Goal: Task Accomplishment & Management: Manage account settings

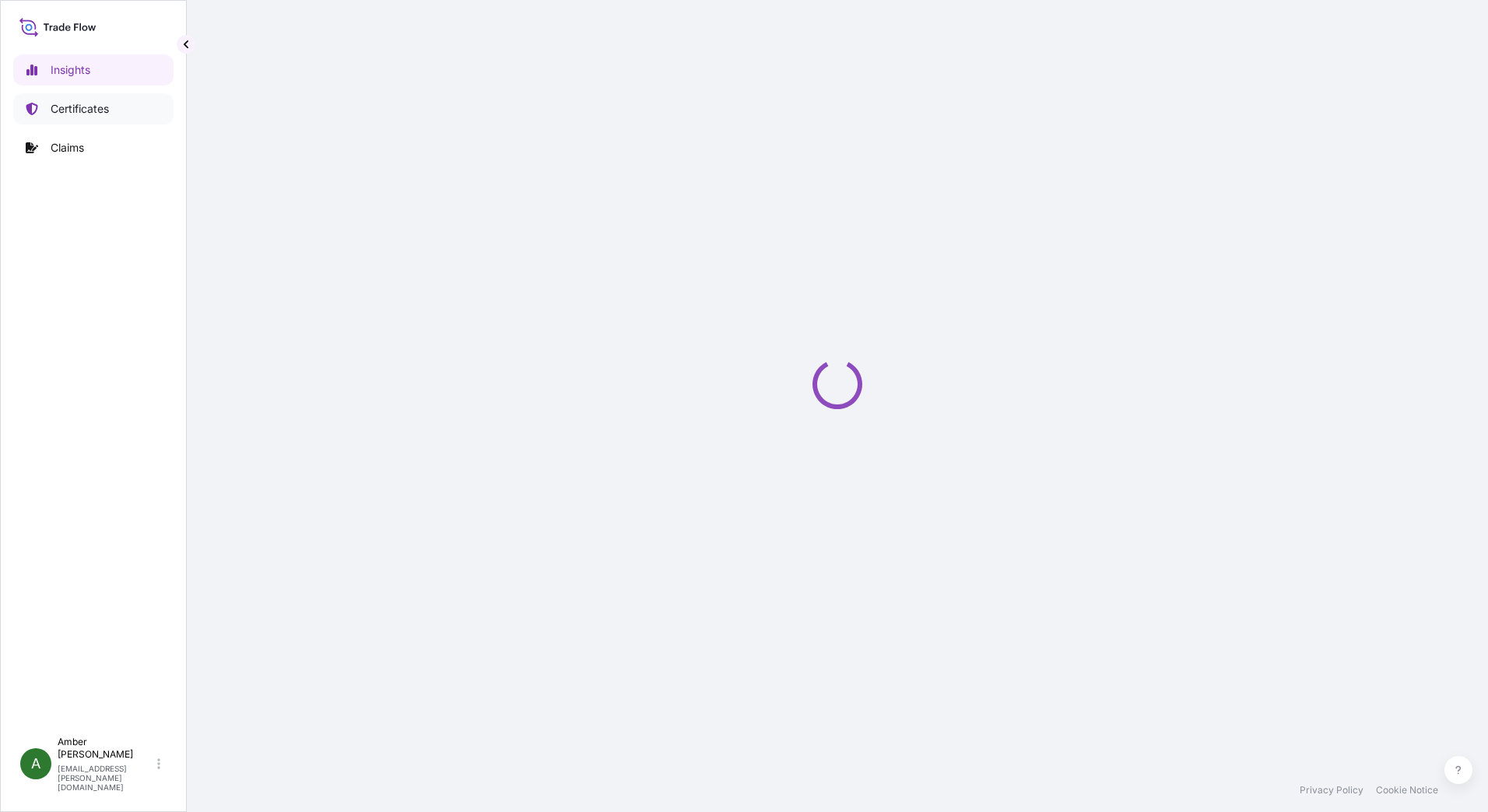
click at [77, 105] on p "Certificates" at bounding box center [80, 109] width 58 height 15
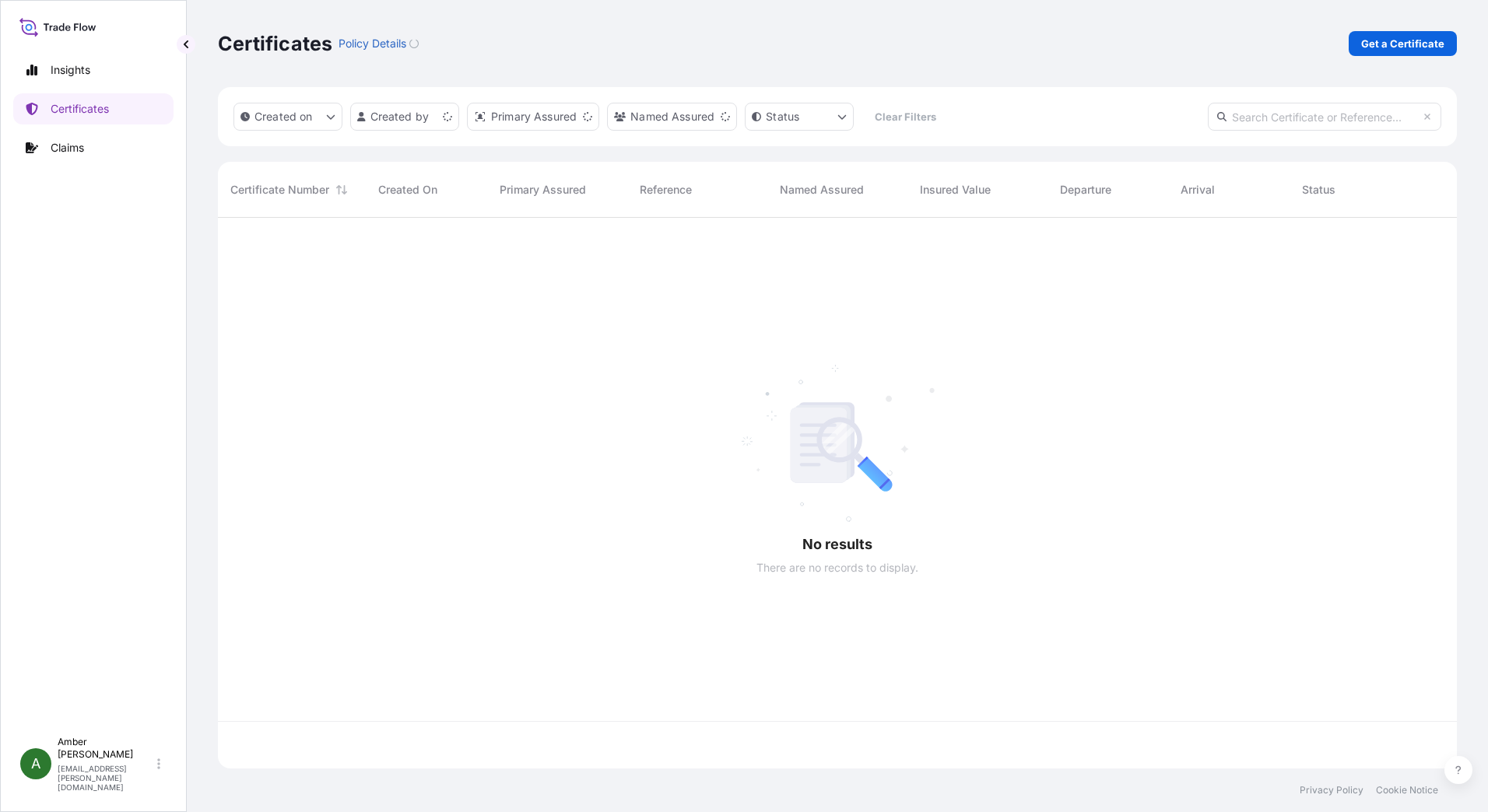
scroll to position [548, 1228]
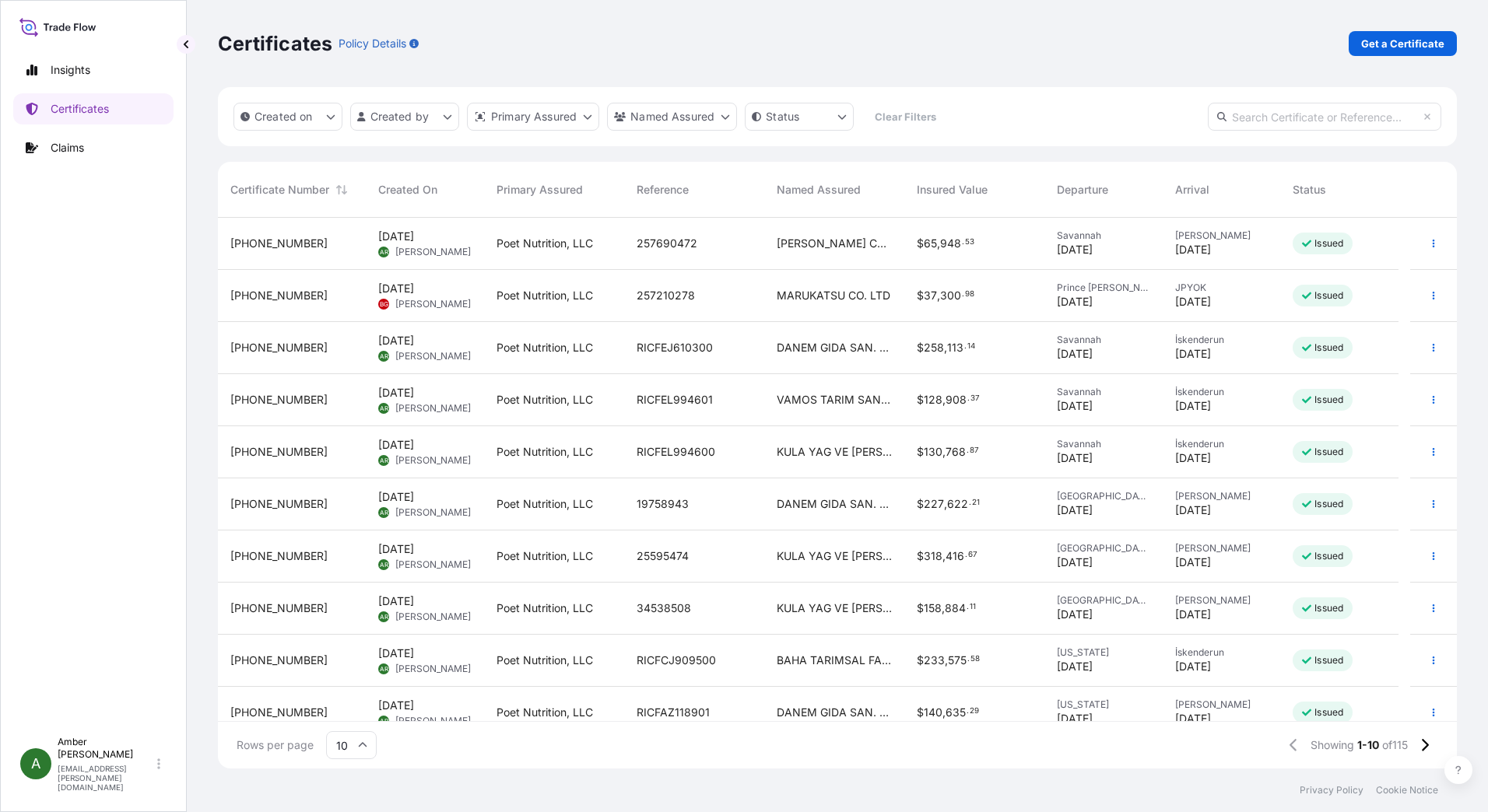
click at [1323, 117] on input "text" at bounding box center [1324, 116] width 234 height 28
paste input "257690472"
type input "257690472"
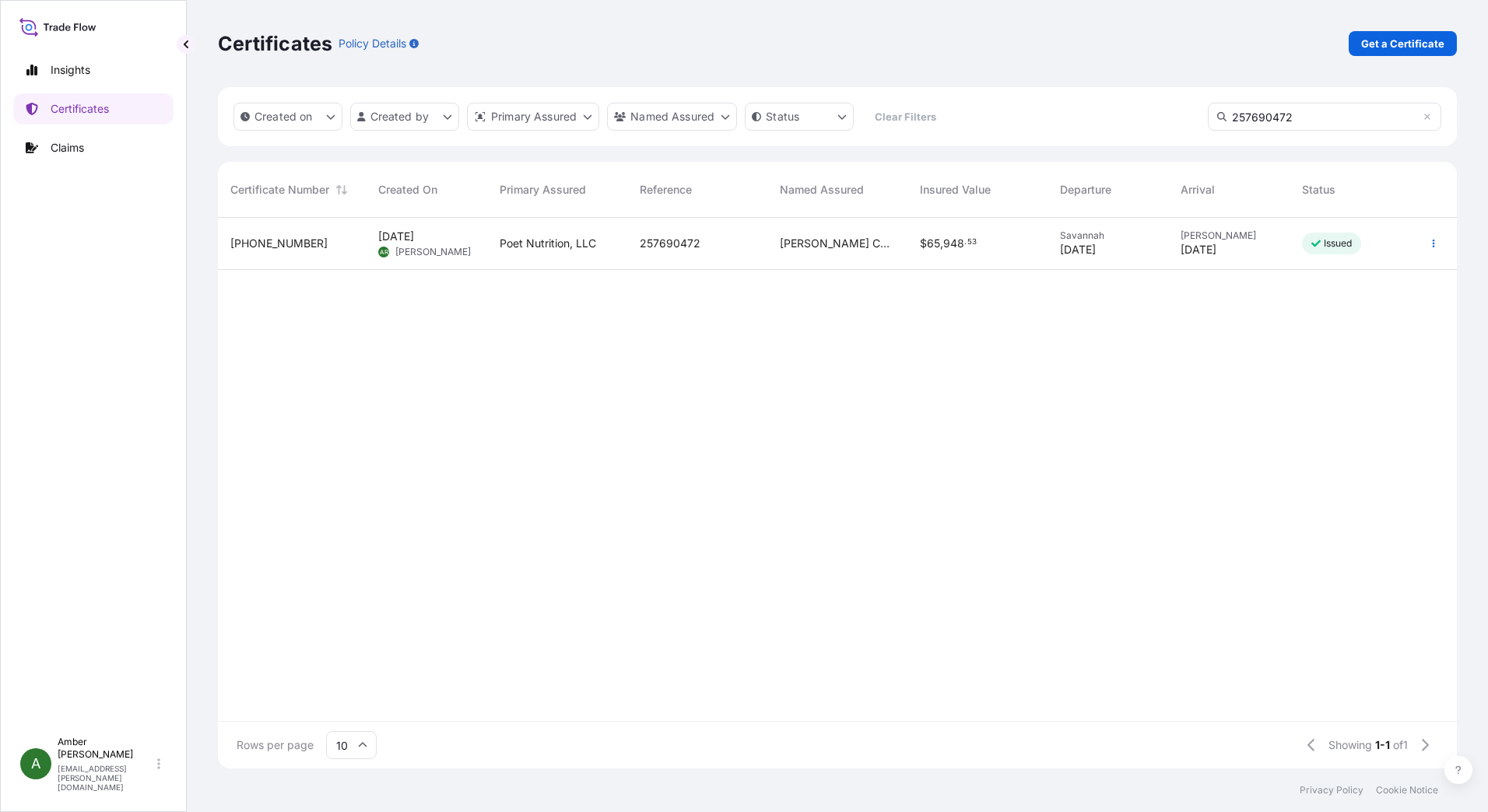
click at [1348, 249] on p "Issued" at bounding box center [1338, 243] width 29 height 13
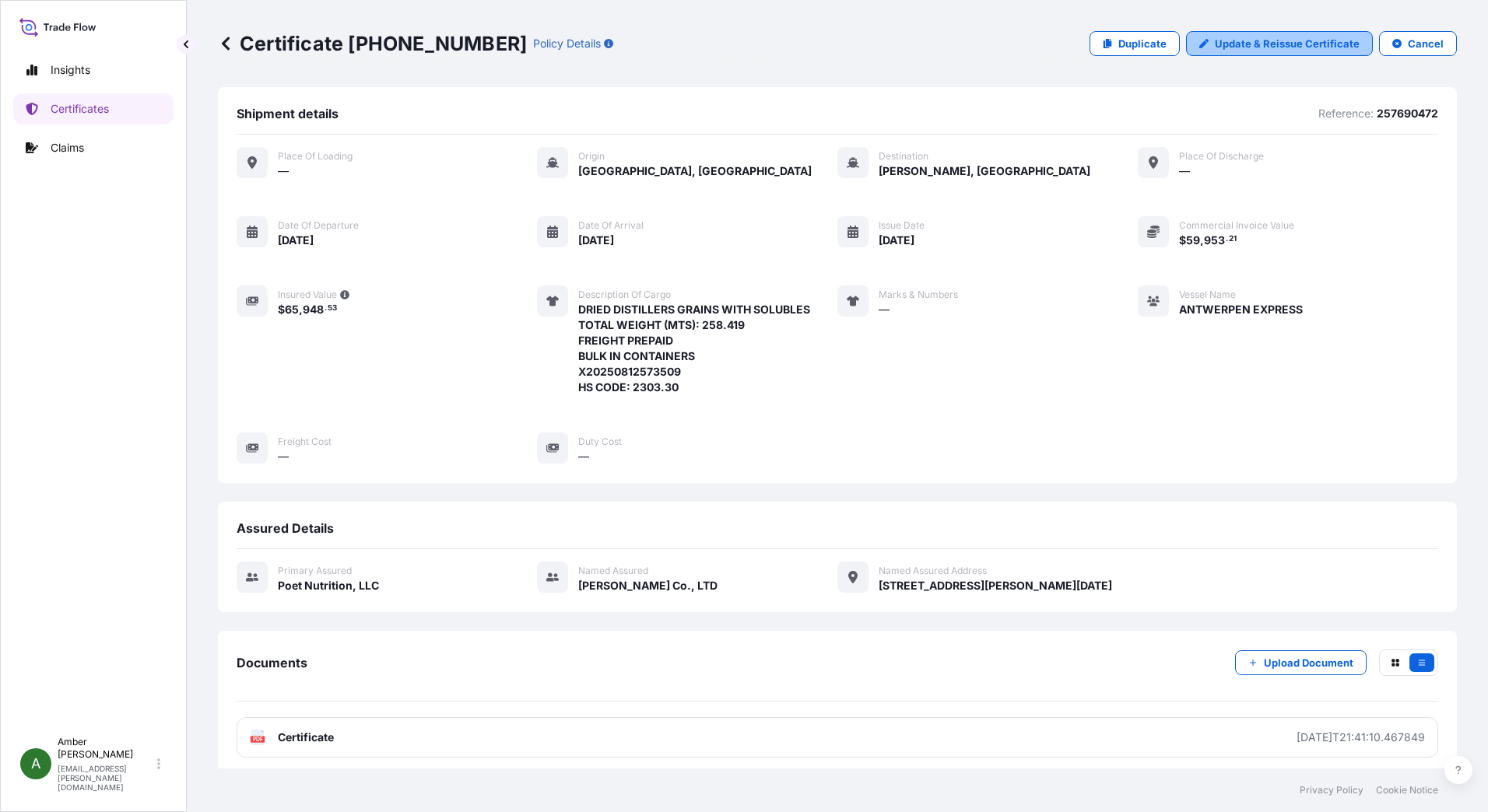
click at [1277, 46] on p "Update & Reissue Certificate" at bounding box center [1287, 44] width 145 height 15
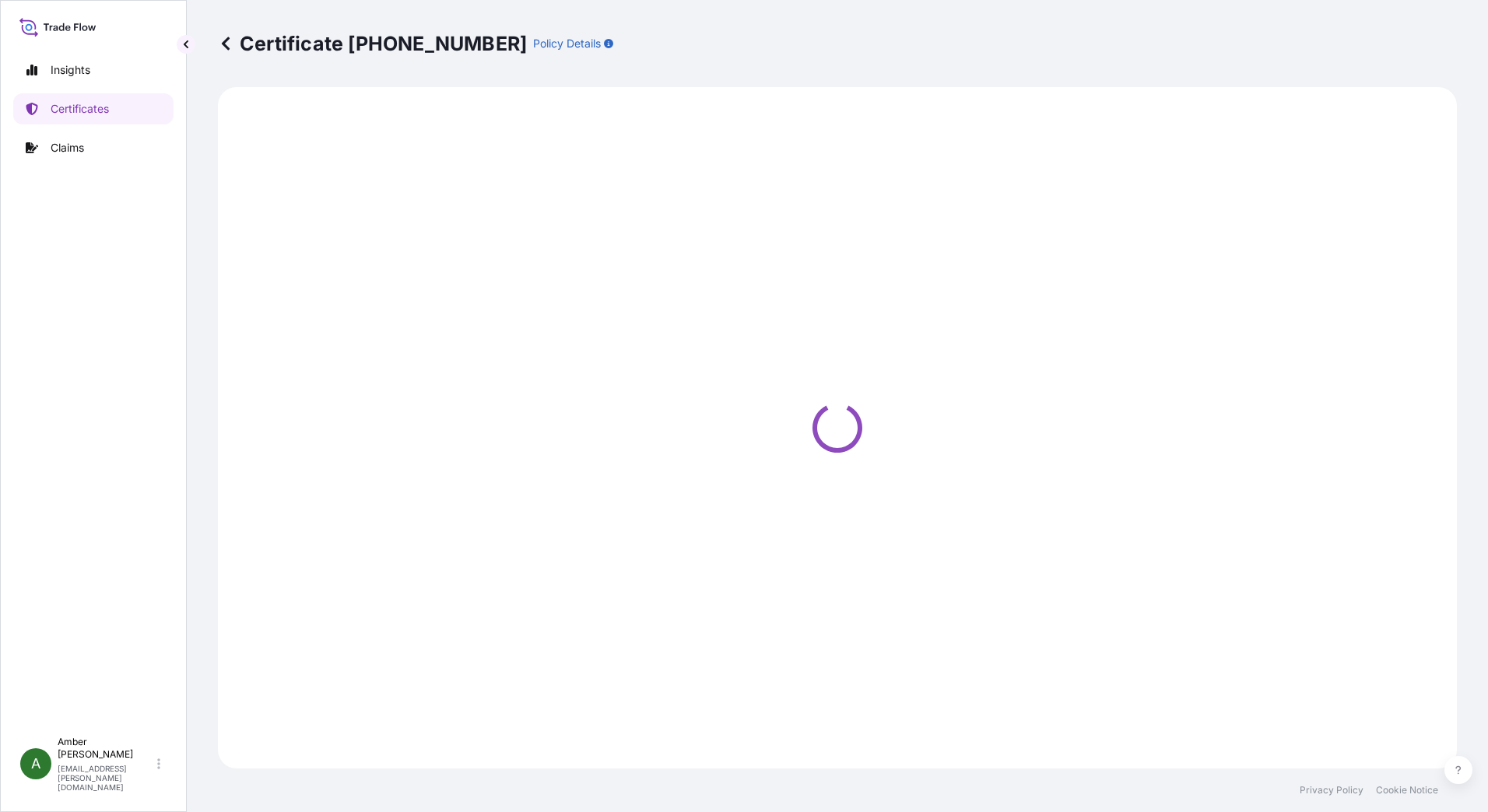
select select "Ocean Vessel"
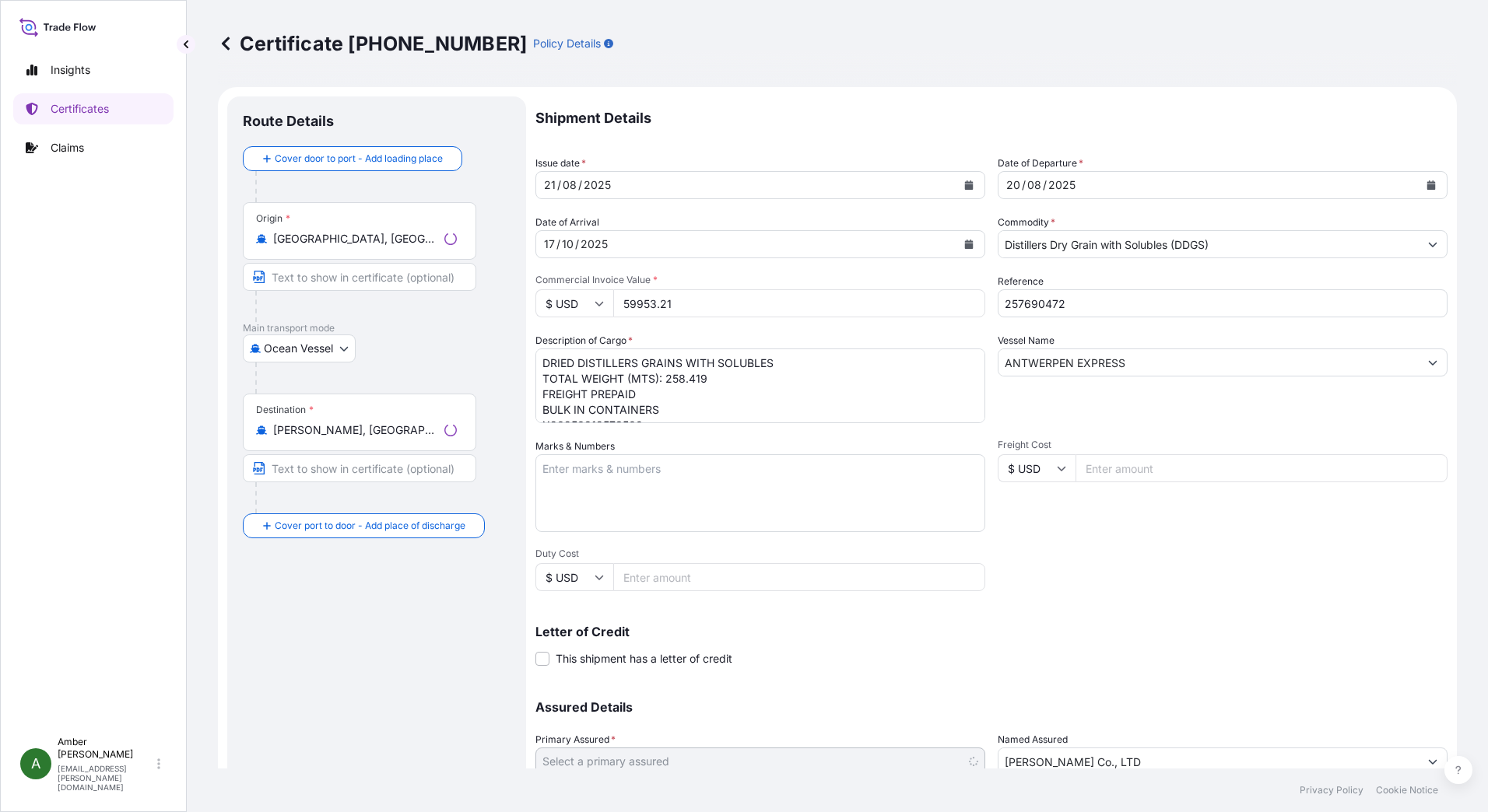
select select "31546"
click at [1270, 240] on input "Distillers Dry Grain with Solubles (DDGS)" at bounding box center [1208, 244] width 420 height 28
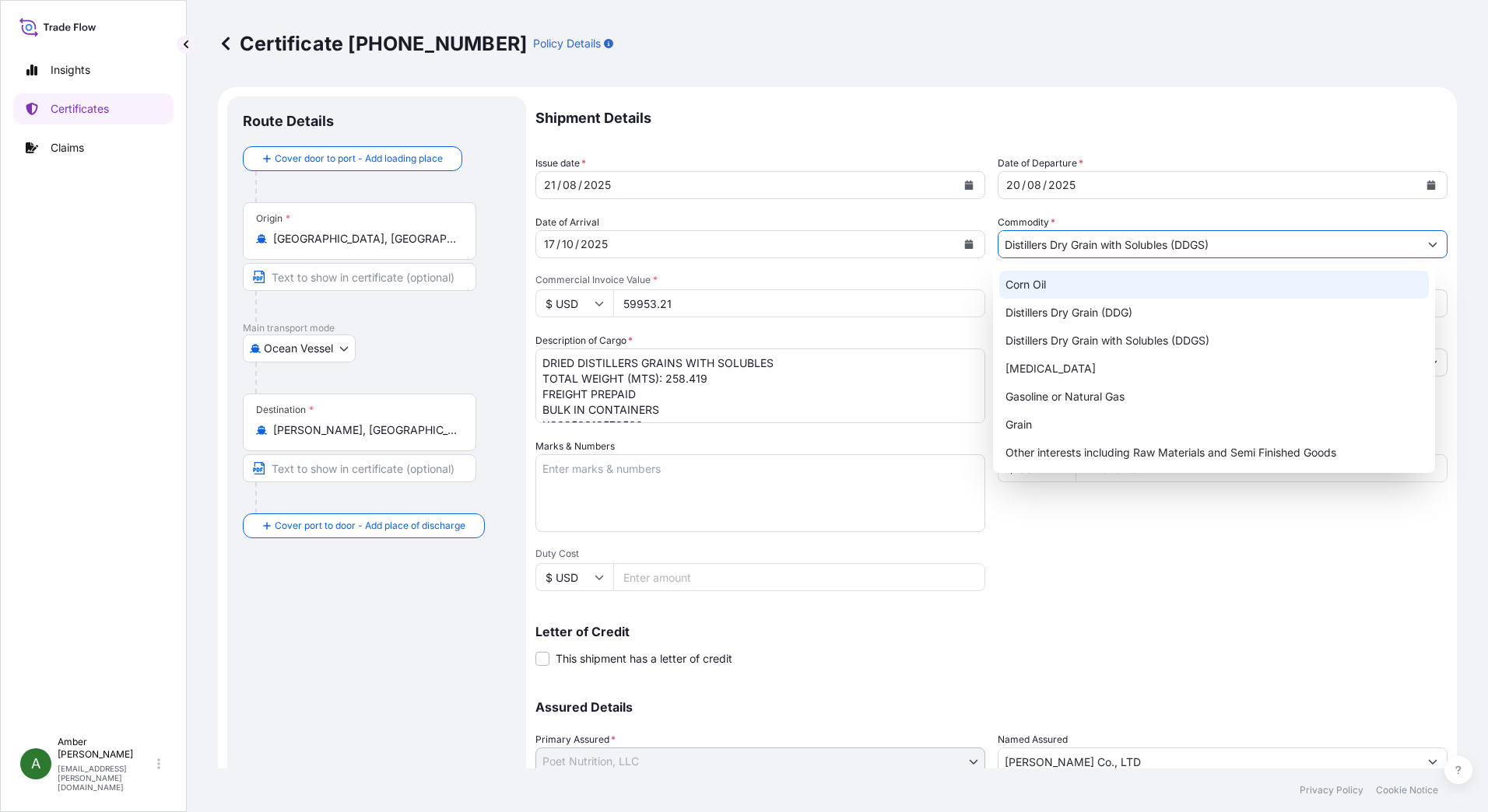
drag, startPoint x: 1229, startPoint y: 240, endPoint x: 982, endPoint y: 241, distance: 247.0
click at [982, 241] on div "Shipment Details Issue date * [DATE] Date of Departure * [DATE] Date of Arrival…" at bounding box center [991, 467] width 912 height 741
paste input "ISTILLER DRIED GRAINS WITH SOLUBLES"
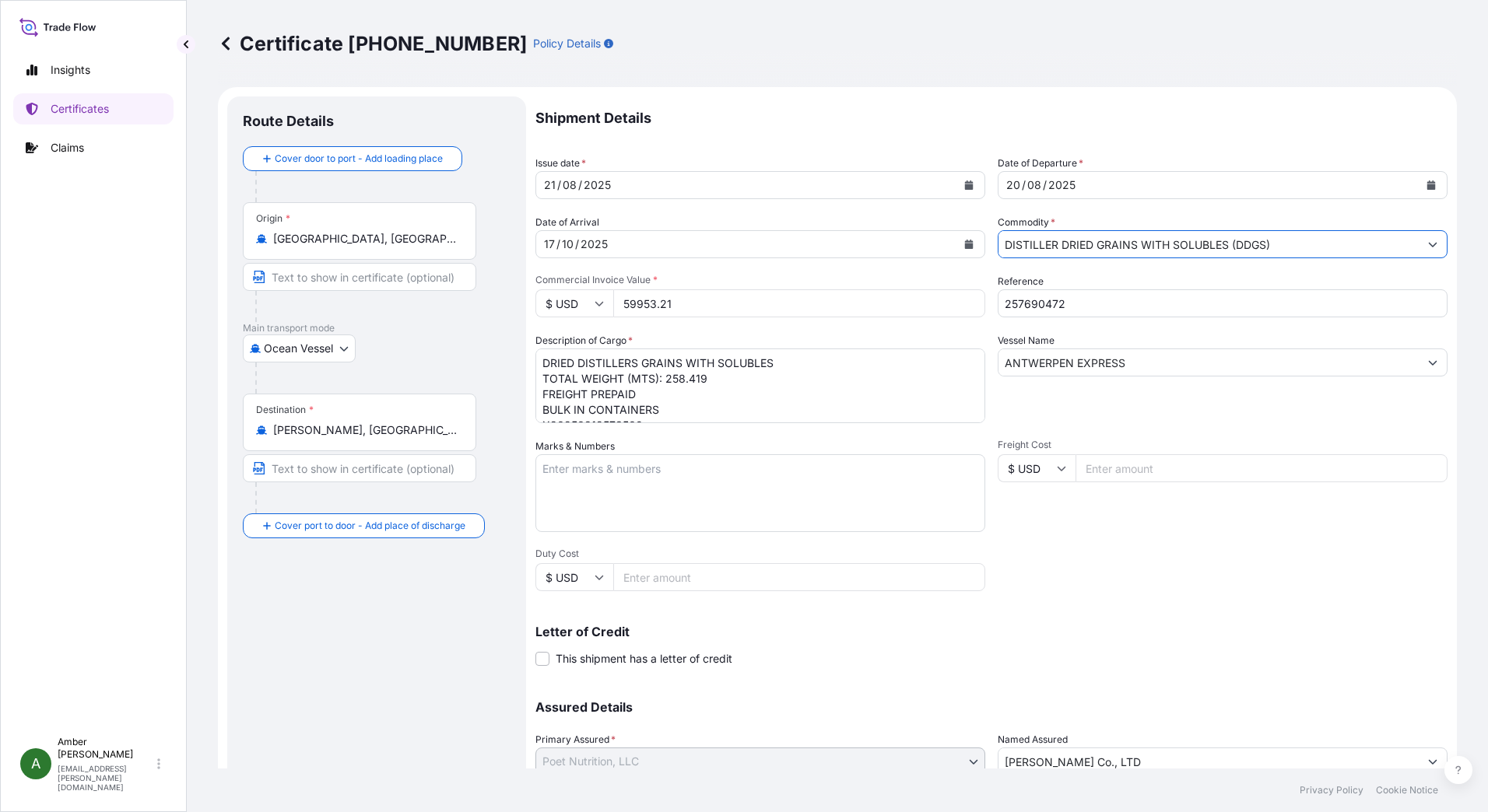
type input "Distillers Dry Grain with Solubles (DDGS)"
click at [1220, 114] on p "Shipment Details" at bounding box center [991, 118] width 912 height 44
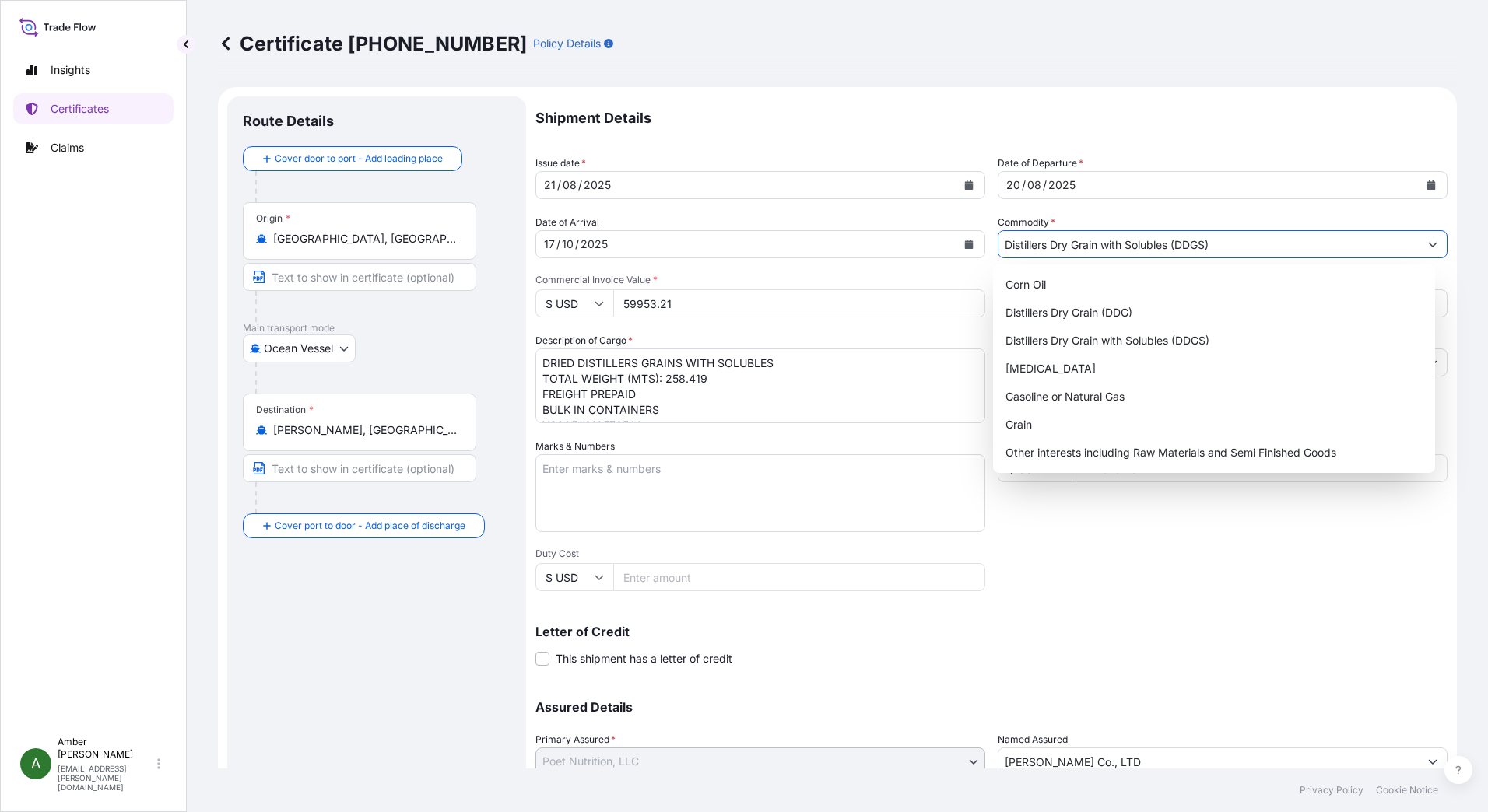
click at [1275, 252] on input "Distillers Dry Grain with Solubles (DDGS)" at bounding box center [1208, 244] width 420 height 28
click at [1236, 92] on form "Route Details Cover door to port - Add loading place Place of loading Road / [G…" at bounding box center [837, 489] width 1239 height 803
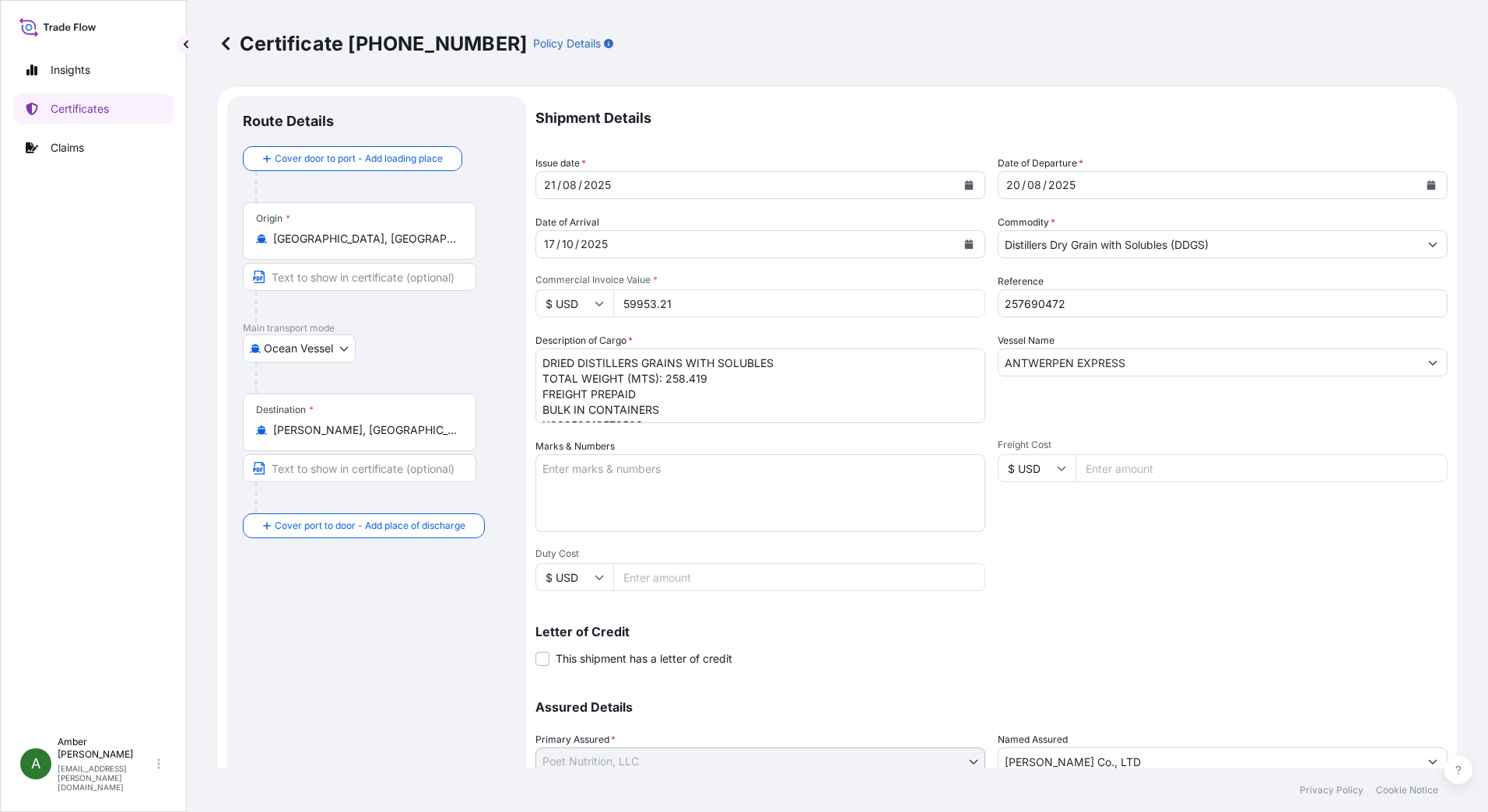
click at [1199, 239] on input "Distillers Dry Grain with Solubles (DDGS)" at bounding box center [1208, 244] width 420 height 28
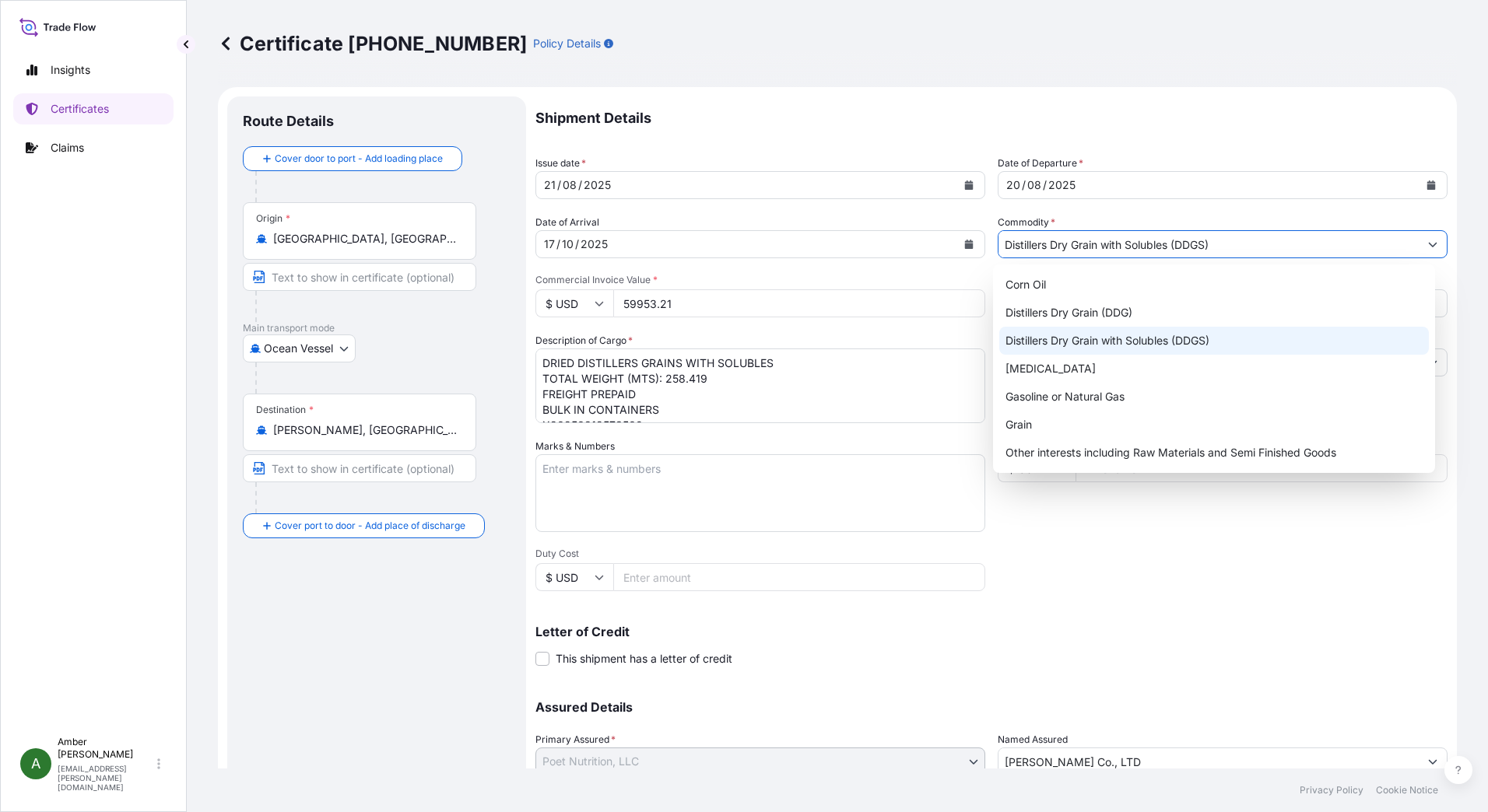
click at [1156, 340] on div "Distillers Dry Grain with Solubles (DDGS)" at bounding box center [1214, 341] width 431 height 28
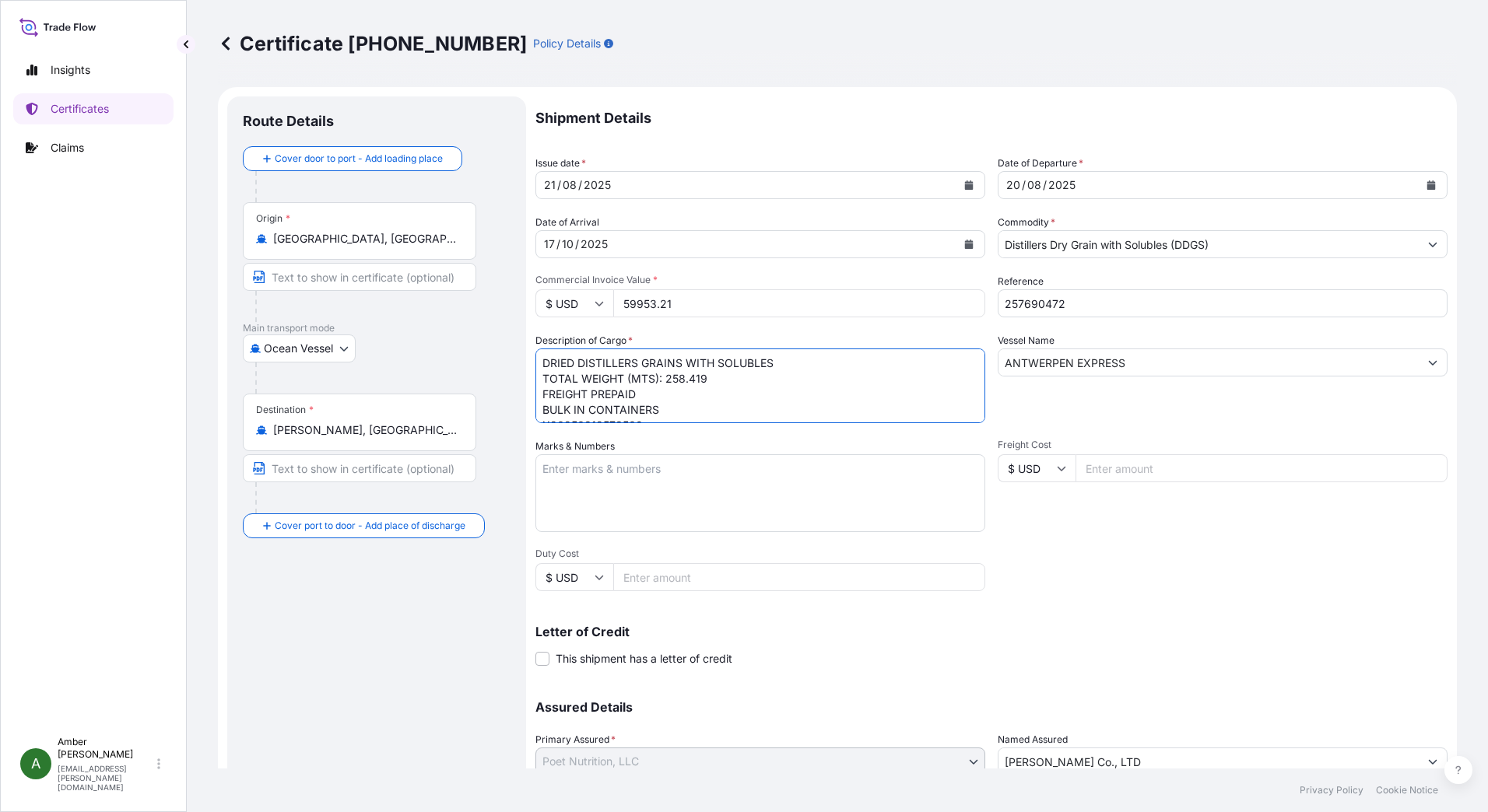
drag, startPoint x: 779, startPoint y: 362, endPoint x: 521, endPoint y: 355, distance: 258.1
click at [521, 355] on form "Route Details Cover door to port - Add loading place Place of loading Road / [G…" at bounding box center [837, 489] width 1239 height 803
paste textarea "ISTILLER DRIED GRAINS WITH SOLUBLES (DDGS)"
type textarea "DISTILLER DRIED GRAINS WITH SOLUBLES (DDGS) TOTAL WEIGHT (MTS): 258.419 FREIGHT…"
click at [1267, 571] on div "Shipment Details Issue date * [DATE] Date of Departure * [DATE] Date of Arrival…" at bounding box center [991, 467] width 912 height 741
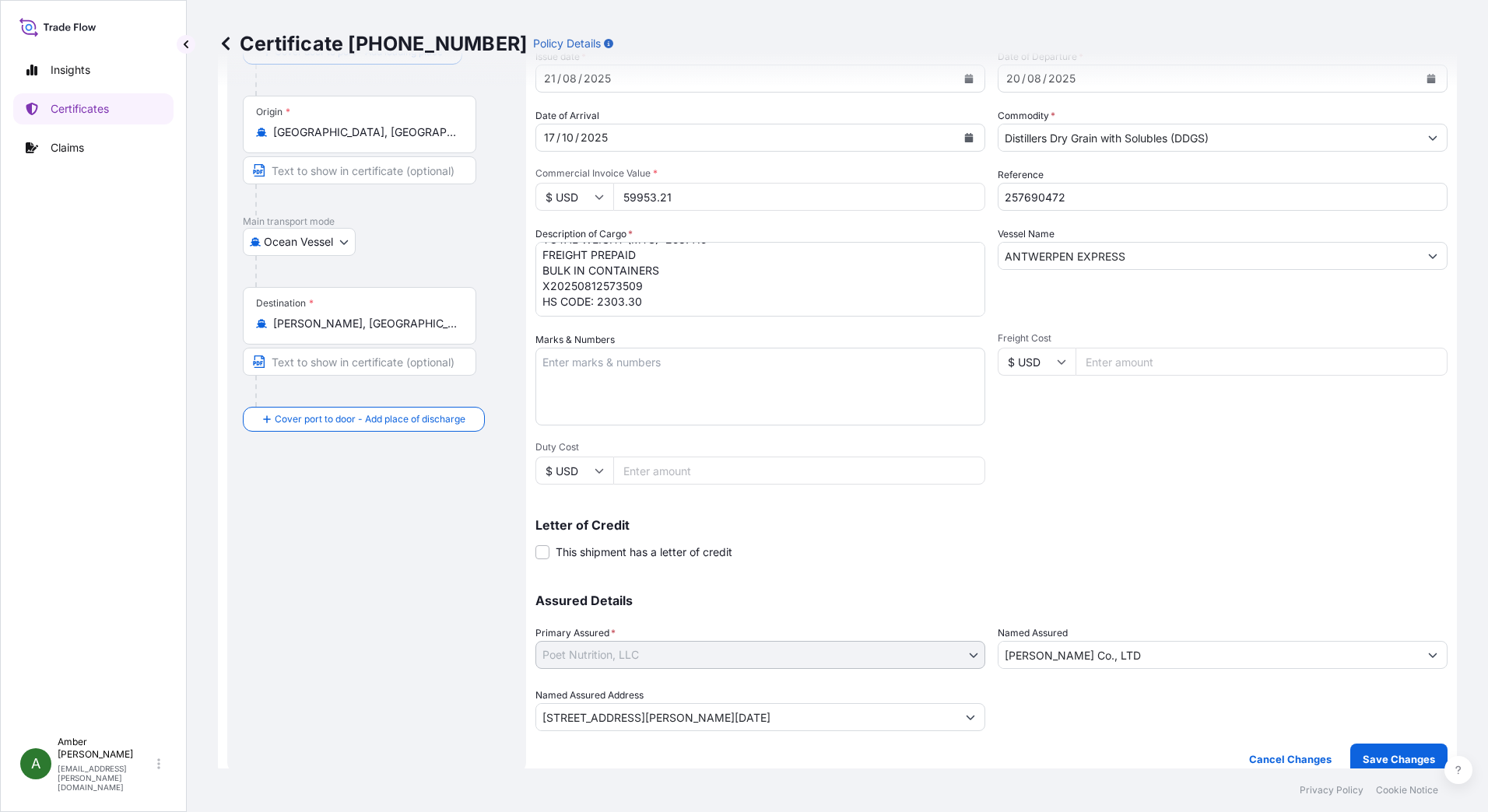
scroll to position [122, 0]
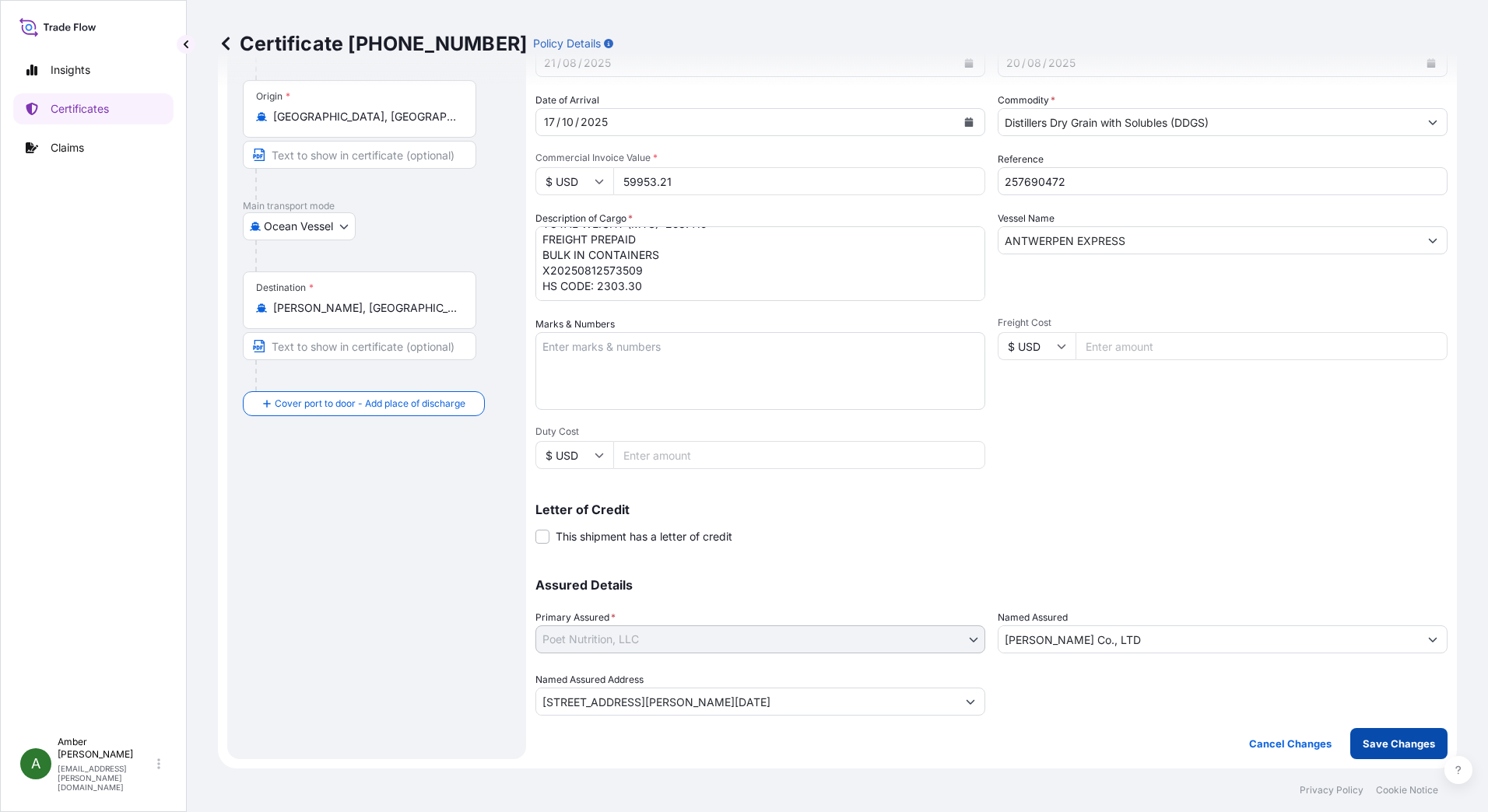
click at [1393, 742] on p "Save Changes" at bounding box center [1399, 744] width 73 height 15
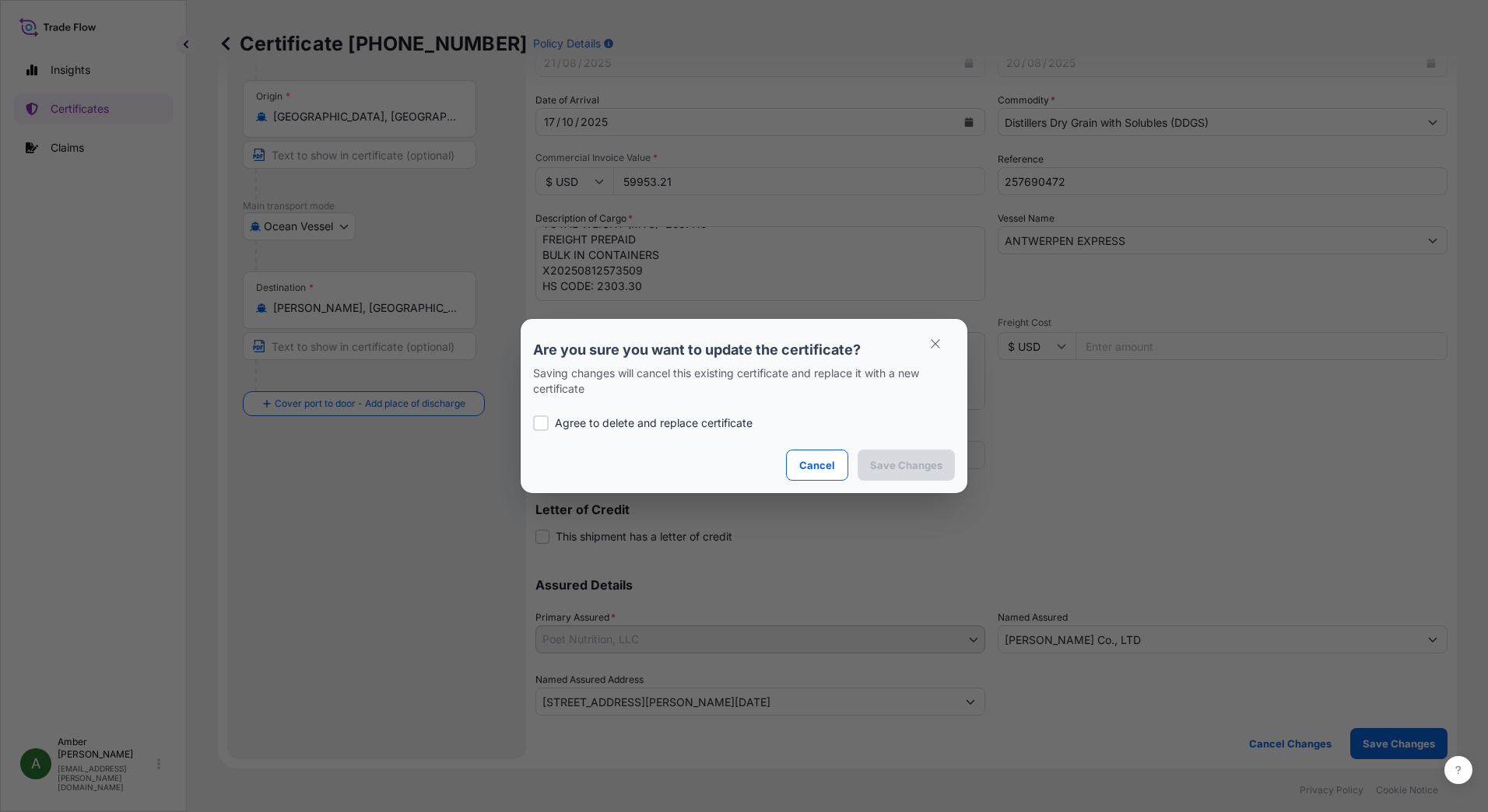
click at [654, 418] on p "Agree to delete and replace certificate" at bounding box center [653, 423] width 198 height 15
checkbox input "true"
click at [905, 463] on p "Save Changes" at bounding box center [906, 465] width 73 height 15
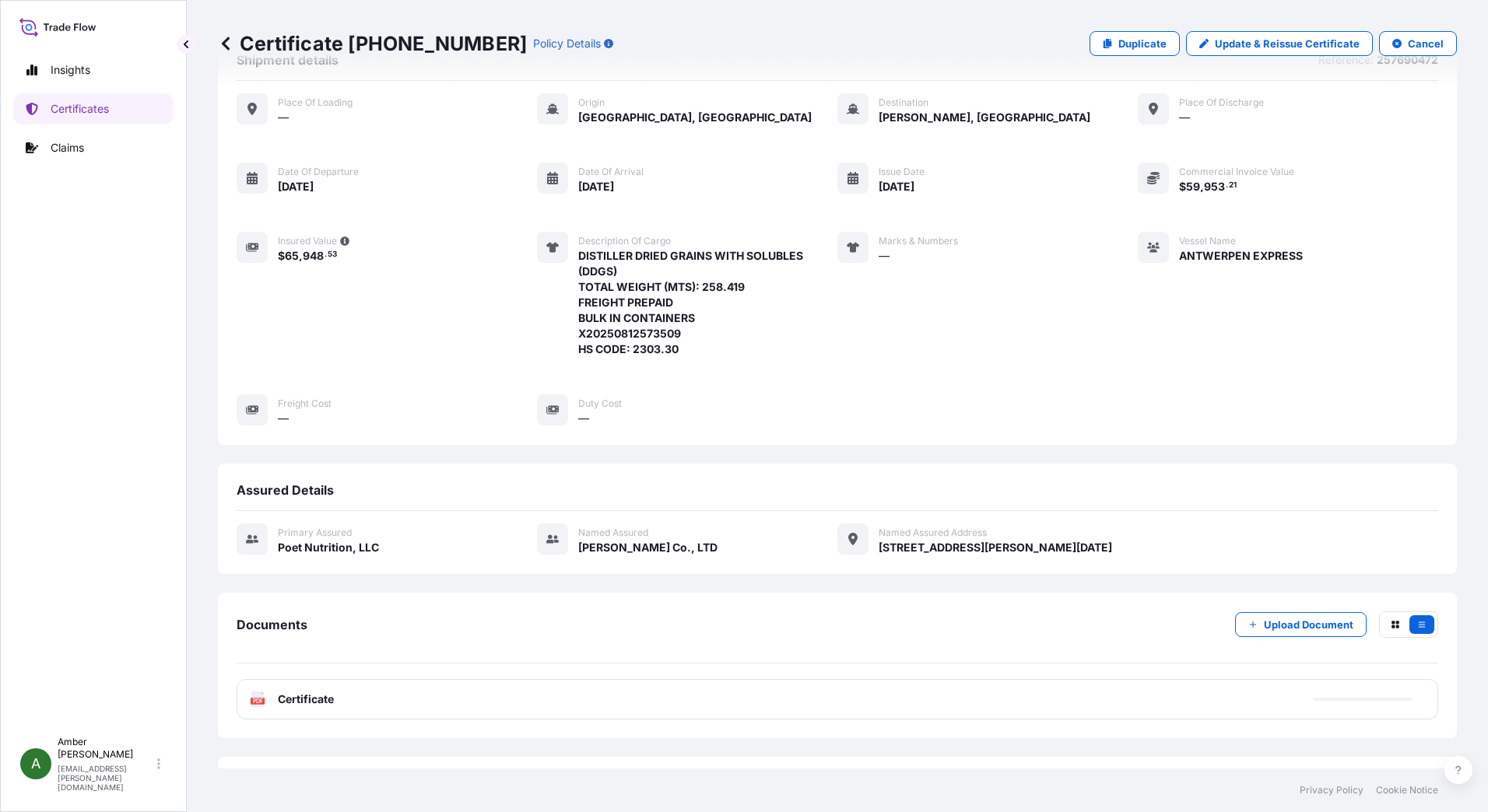
scroll to position [121, 0]
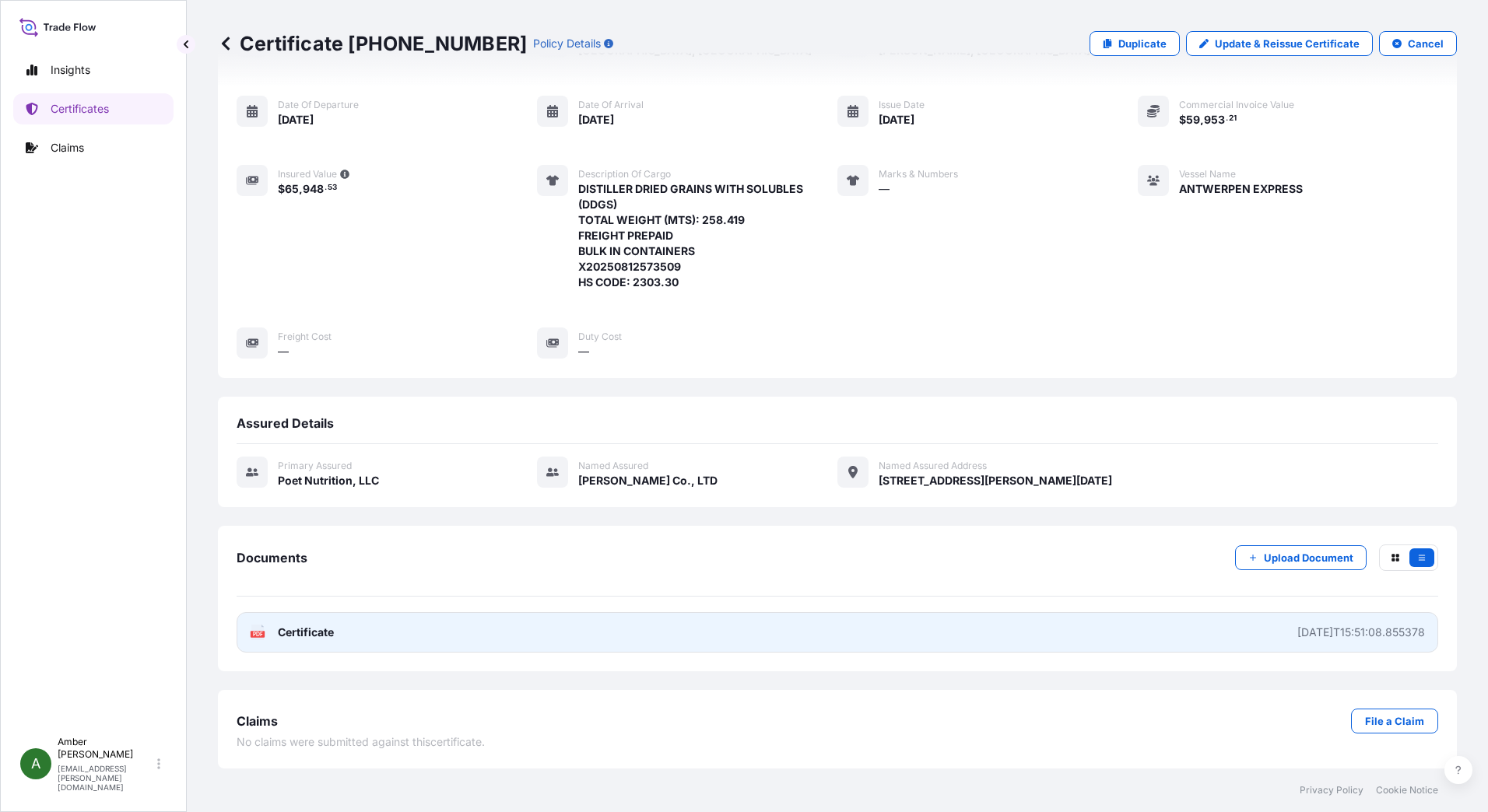
click at [259, 631] on text "PDF" at bounding box center [258, 634] width 10 height 5
